Goal: Task Accomplishment & Management: Use online tool/utility

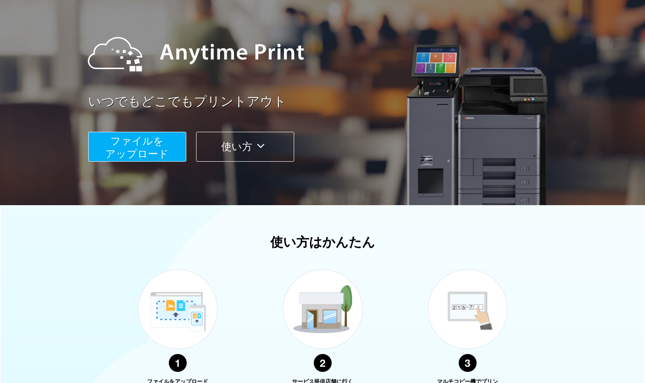
scroll to position [128, 0]
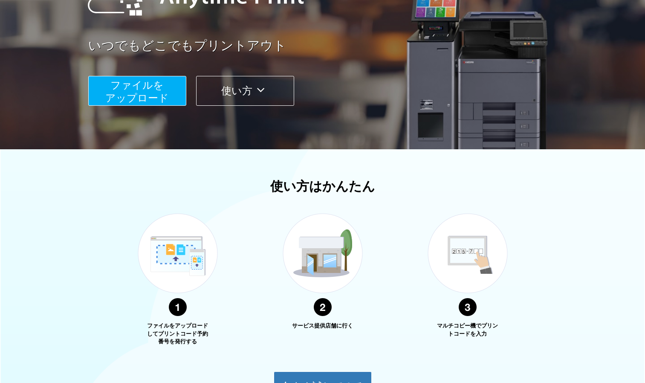
click at [168, 81] on button "ファイルを ​​アップロード" at bounding box center [137, 91] width 98 height 30
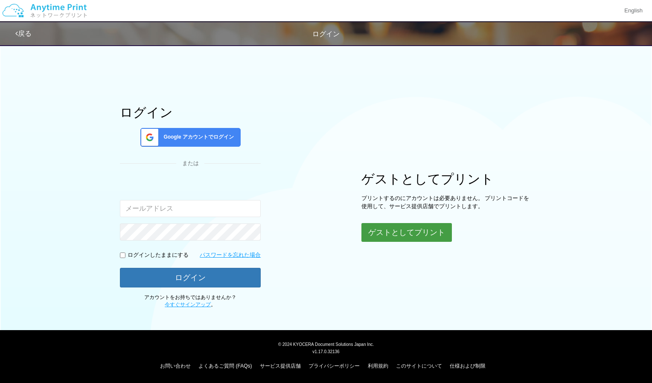
click at [410, 234] on button "ゲストとしてプリント" at bounding box center [406, 232] width 90 height 19
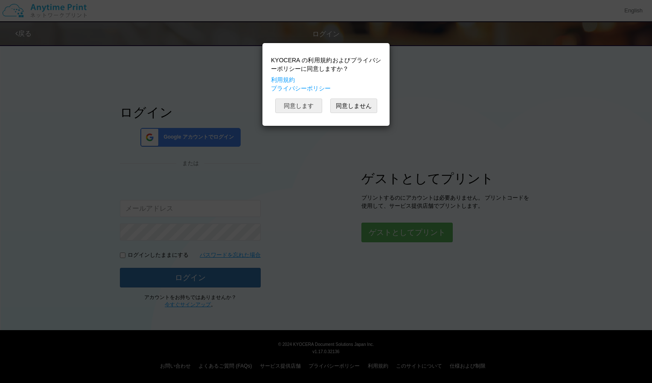
click at [312, 107] on button "同意します" at bounding box center [298, 106] width 47 height 15
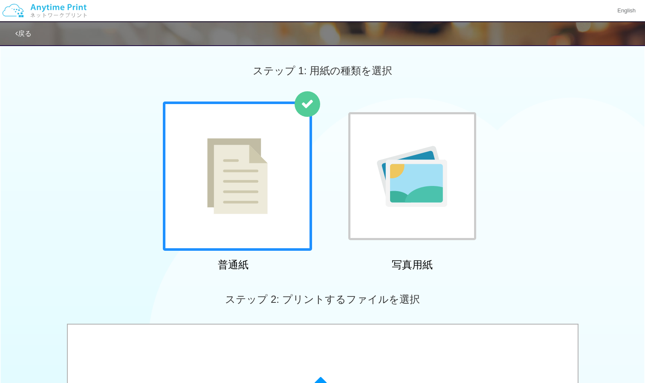
click at [280, 174] on div at bounding box center [237, 176] width 149 height 149
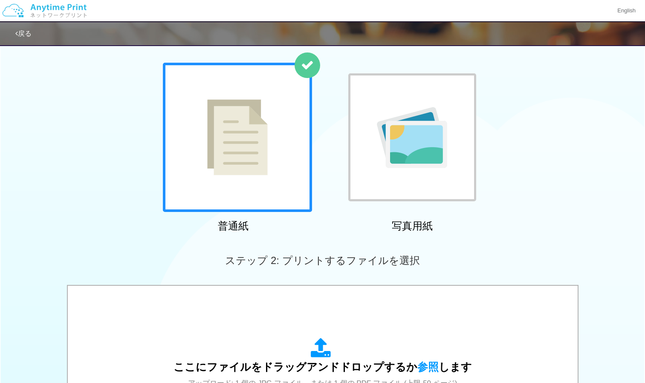
scroll to position [128, 0]
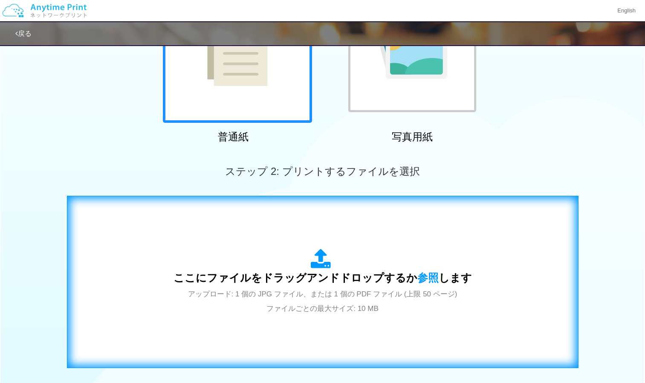
click at [300, 283] on span "ここにファイルをドラッグアンドドロップするか 参照 します" at bounding box center [323, 278] width 299 height 12
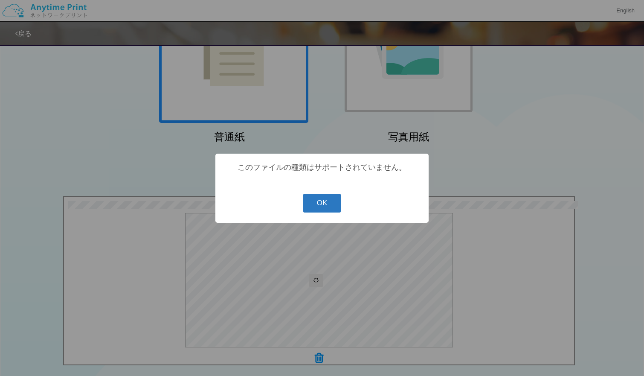
click at [321, 204] on button "OK" at bounding box center [322, 203] width 38 height 19
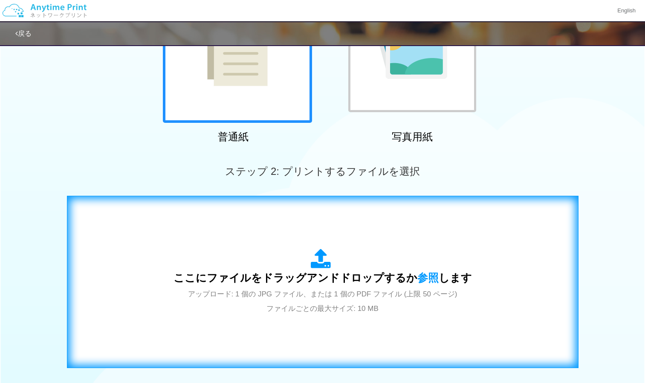
click at [255, 244] on div "ここにファイルをドラッグアンドドロップするか 参照 します アップロード: 1 個の JPG ファイル、または 1 個の PDF ファイル (上限 50 ペー…" at bounding box center [323, 282] width 494 height 154
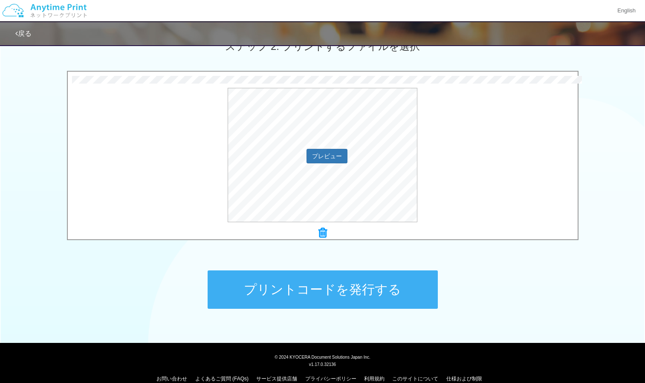
scroll to position [266, 0]
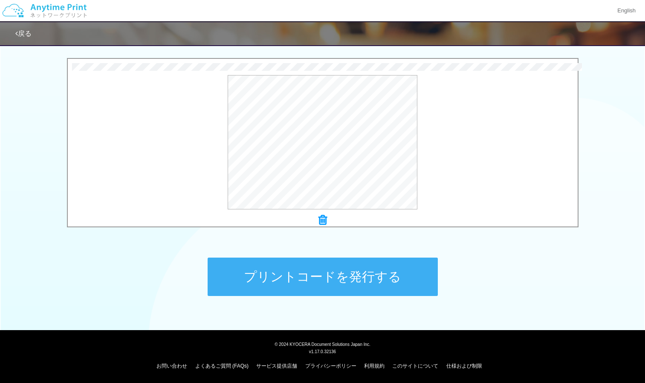
click at [260, 281] on button "プリントコードを発行する" at bounding box center [323, 277] width 230 height 38
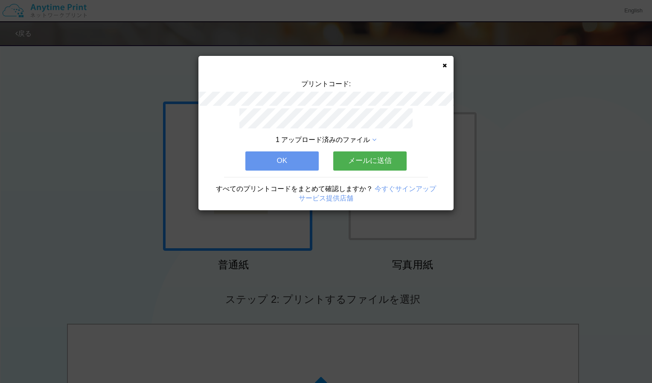
click at [444, 66] on icon at bounding box center [444, 66] width 4 height 6
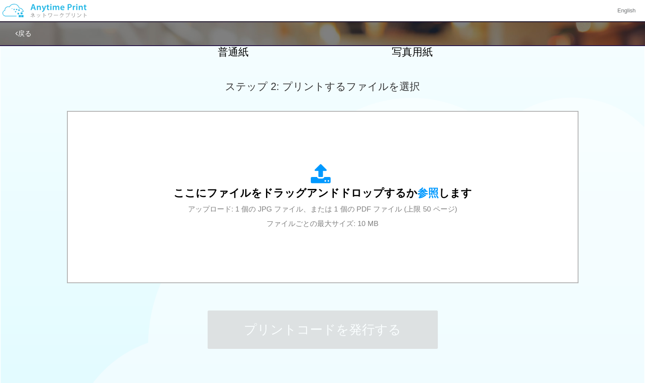
scroll to position [213, 0]
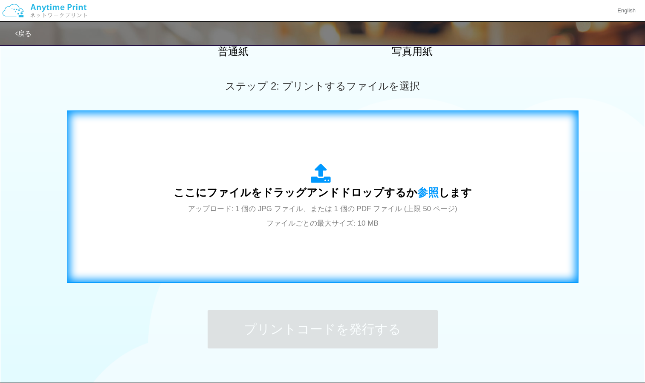
click at [224, 196] on span "ここにファイルをドラッグアンドドロップするか 参照 します" at bounding box center [323, 192] width 299 height 12
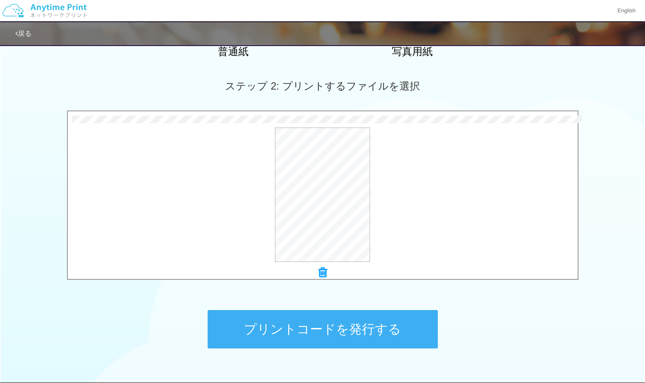
click at [332, 334] on button "プリントコードを発行する" at bounding box center [323, 329] width 230 height 38
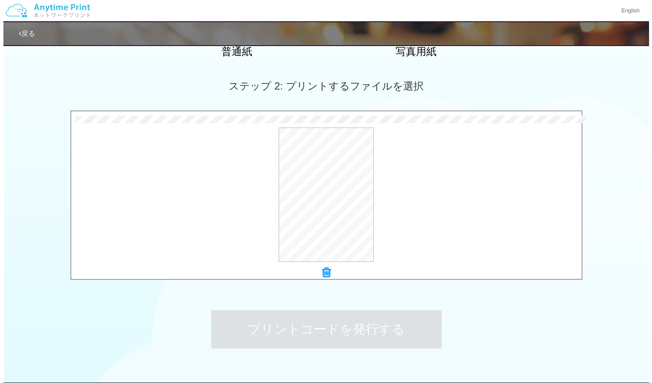
scroll to position [0, 0]
